Goal: Check status: Check status

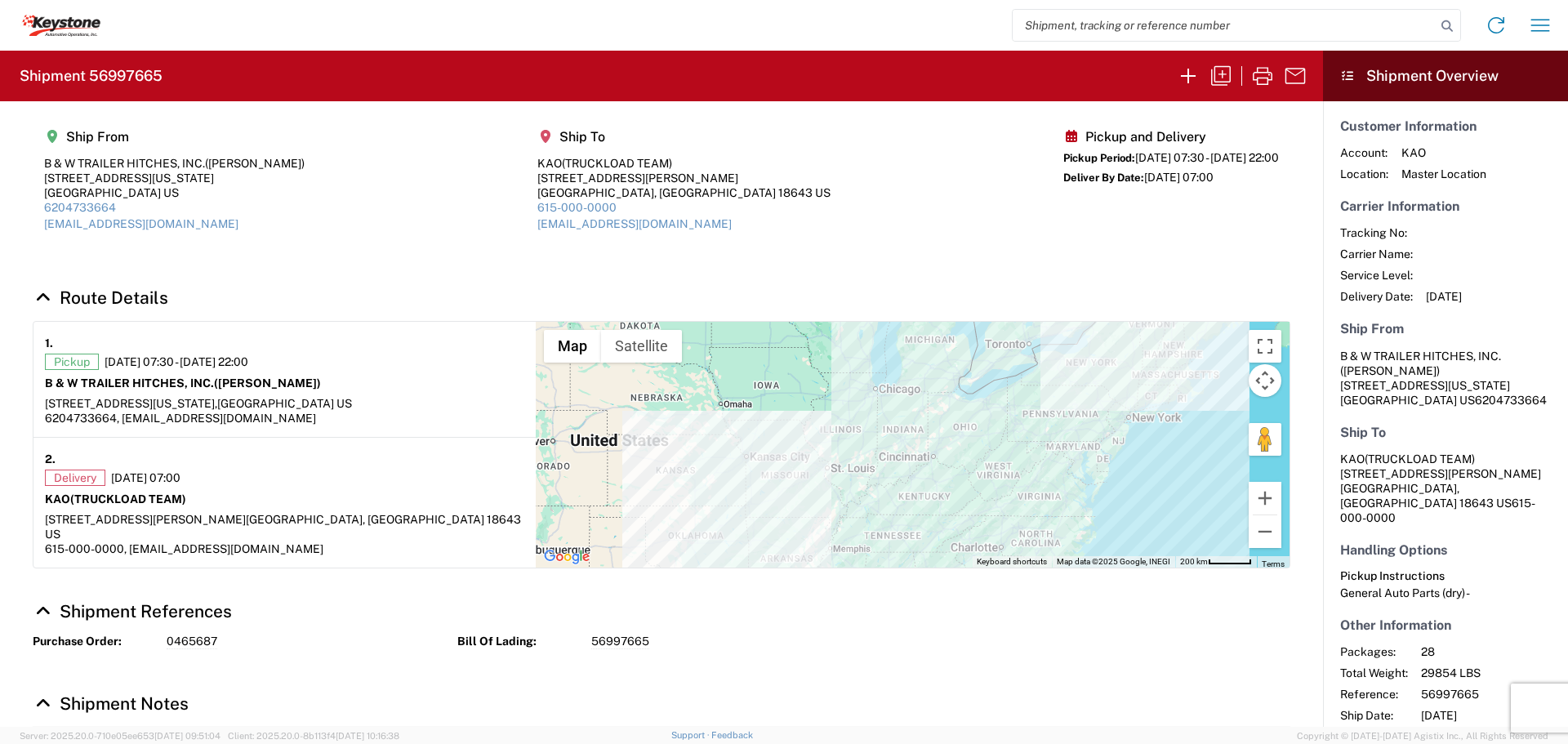
click at [1215, 20] on input "search" at bounding box center [1224, 25] width 423 height 31
type input "56997665"
click at [1442, 25] on icon at bounding box center [1446, 26] width 23 height 23
click at [1266, 73] on icon "button" at bounding box center [1263, 76] width 20 height 18
click at [1447, 25] on icon at bounding box center [1446, 26] width 23 height 23
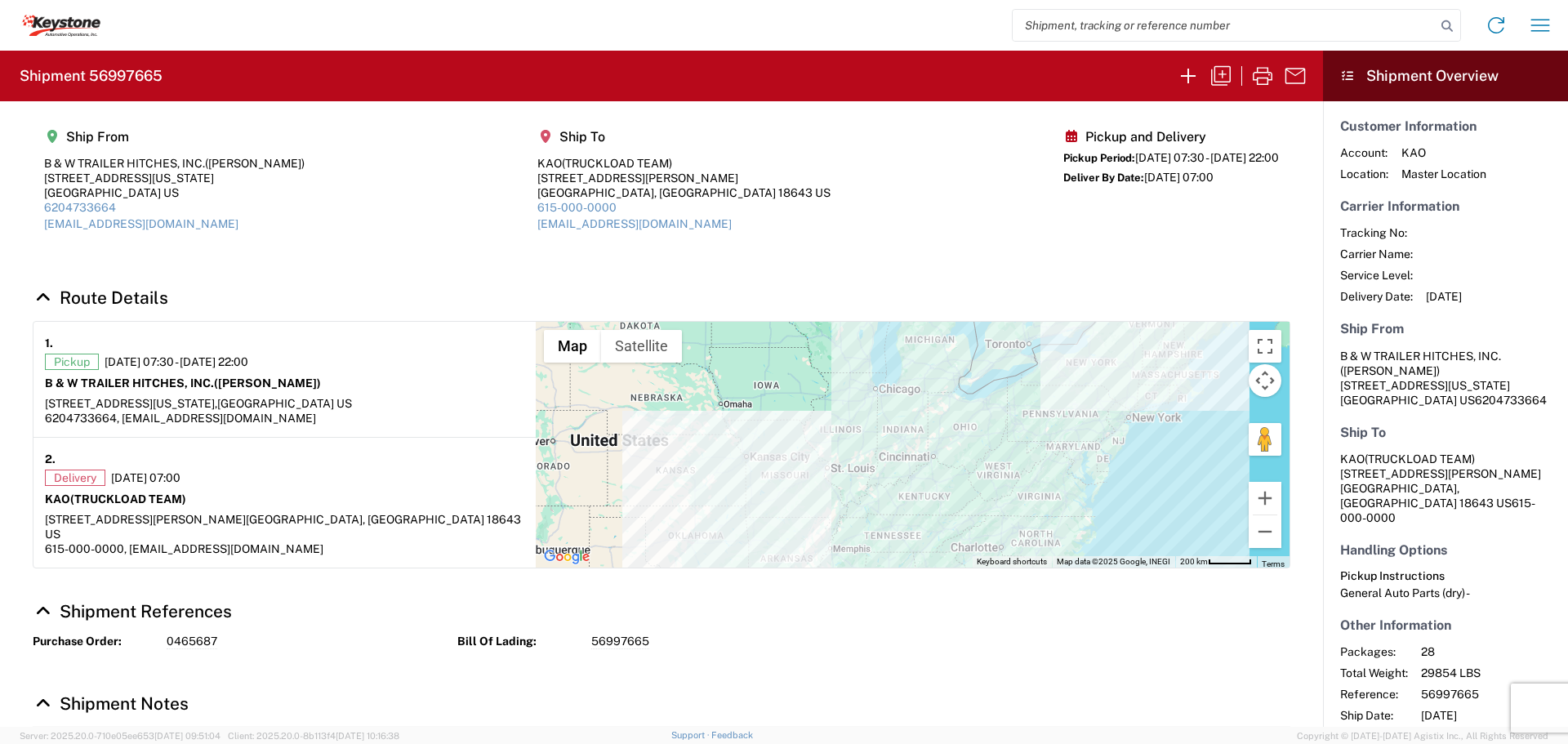
click at [1213, 13] on input "search" at bounding box center [1224, 25] width 423 height 31
click at [1205, 24] on input "search" at bounding box center [1224, 25] width 423 height 31
type input "56997066"
click at [1443, 22] on icon at bounding box center [1446, 26] width 23 height 23
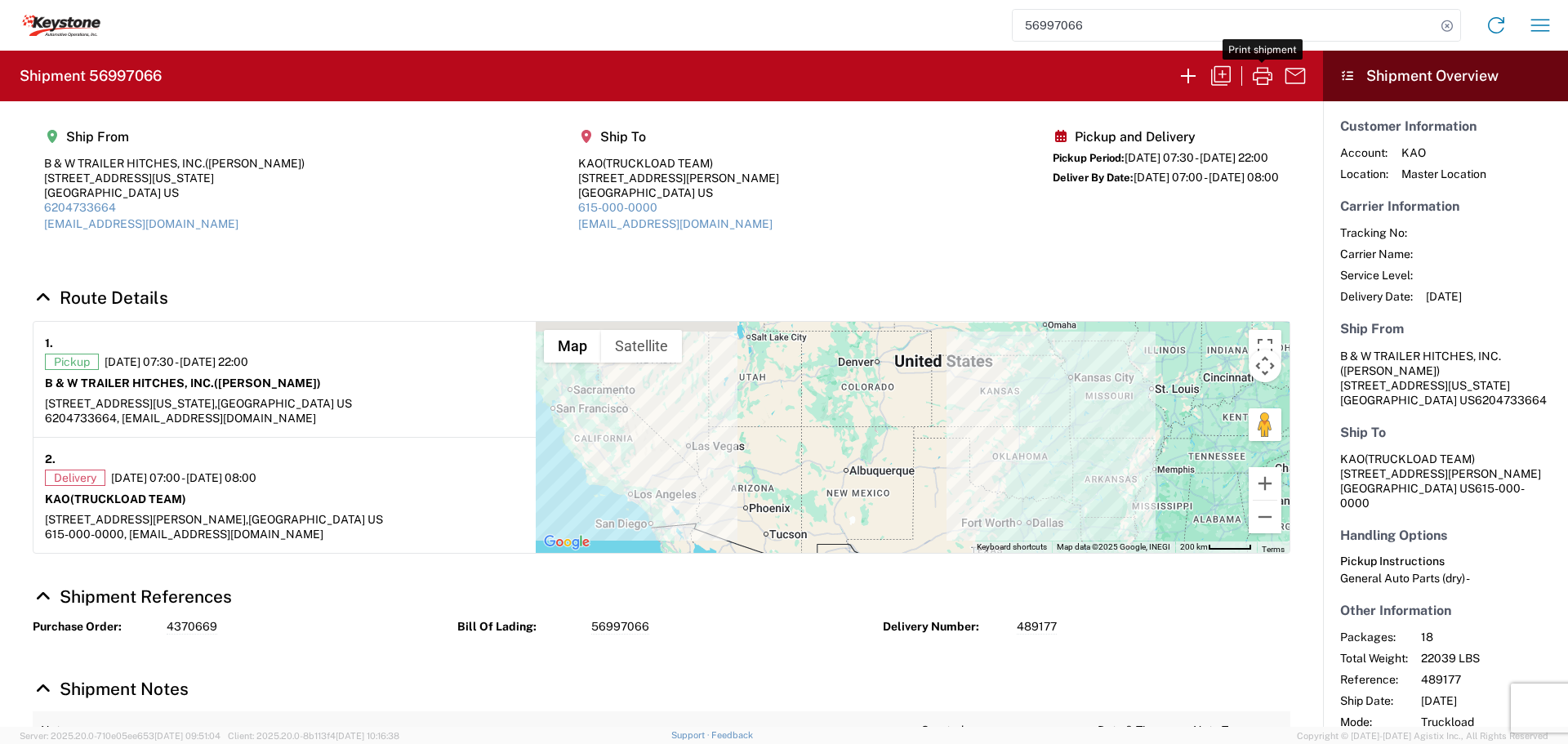
click at [1260, 79] on icon "button" at bounding box center [1263, 76] width 20 height 18
